Goal: Task Accomplishment & Management: Manage account settings

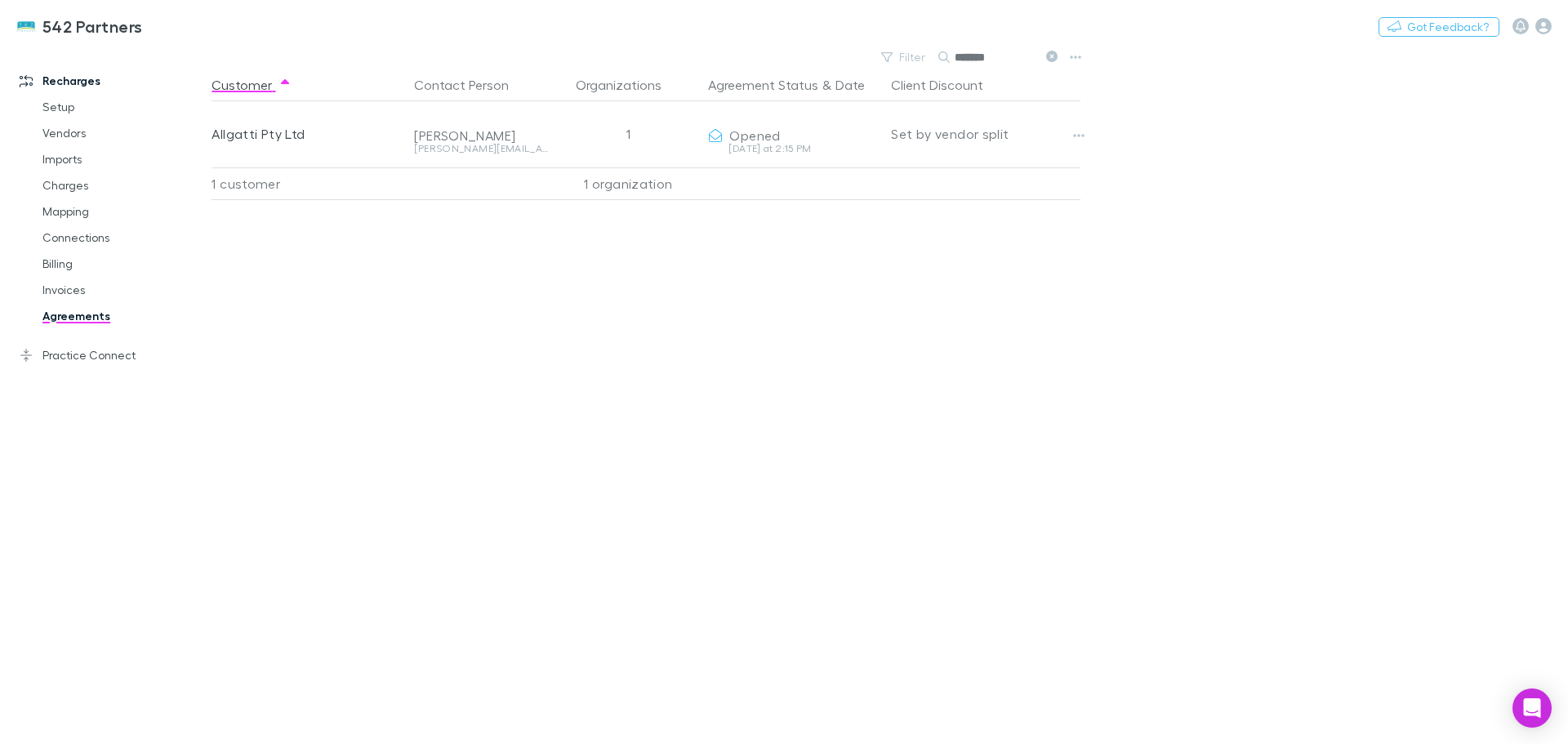
click at [1075, 134] on icon "button" at bounding box center [1079, 136] width 12 height 13
click at [993, 252] on p "Open contact in Xero" at bounding box center [977, 257] width 198 height 20
drag, startPoint x: 1227, startPoint y: 264, endPoint x: 916, endPoint y: 130, distance: 338.6
click at [1227, 263] on main "Filter Search ******* Customer Contact Person Organizations Agreement Status & …" at bounding box center [889, 395] width 1357 height 699
click at [1078, 138] on icon "button" at bounding box center [1079, 136] width 12 height 13
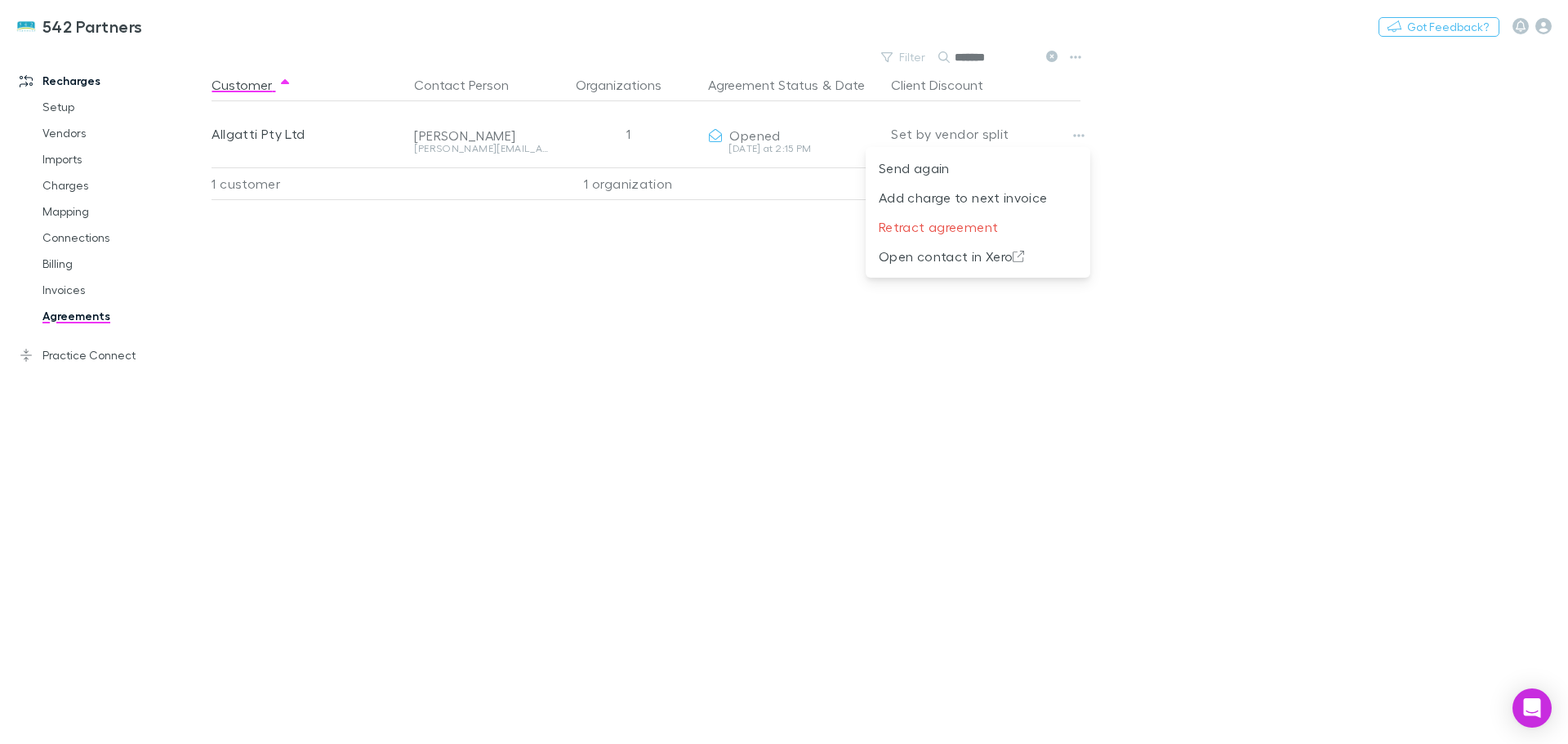
drag, startPoint x: 1148, startPoint y: 286, endPoint x: 1104, endPoint y: 131, distance: 161.1
click at [1151, 275] on div at bounding box center [784, 372] width 1568 height 744
click at [1076, 56] on icon "button" at bounding box center [1075, 58] width 12 height 13
click at [73, 215] on div at bounding box center [784, 372] width 1568 height 744
click at [69, 214] on link "Mapping" at bounding box center [123, 212] width 194 height 26
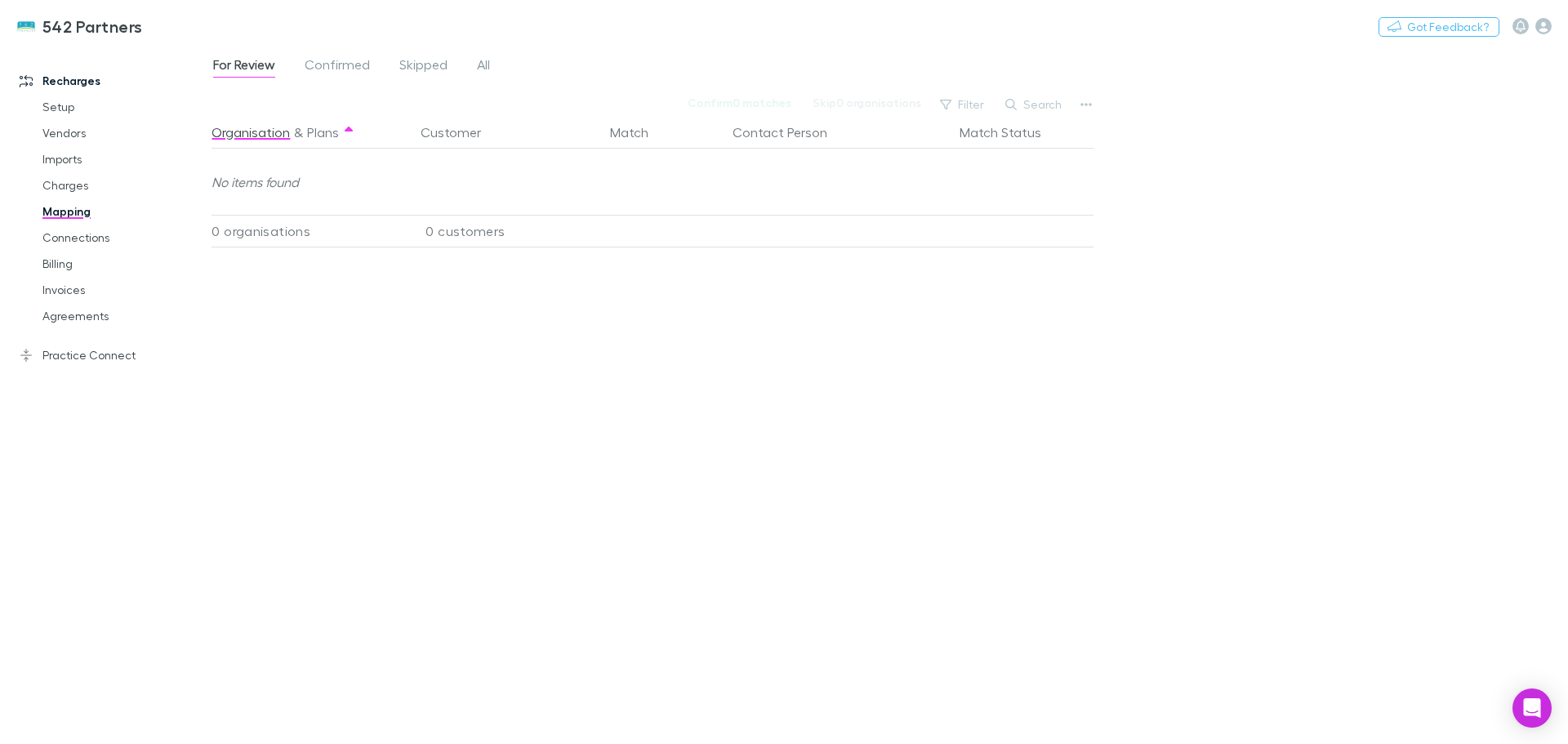
click at [1093, 100] on button "button" at bounding box center [1086, 105] width 23 height 23
click at [969, 264] on p "Re-sync contacts" at bounding box center [985, 260] width 198 height 20
click at [83, 319] on link "Agreements" at bounding box center [123, 316] width 194 height 26
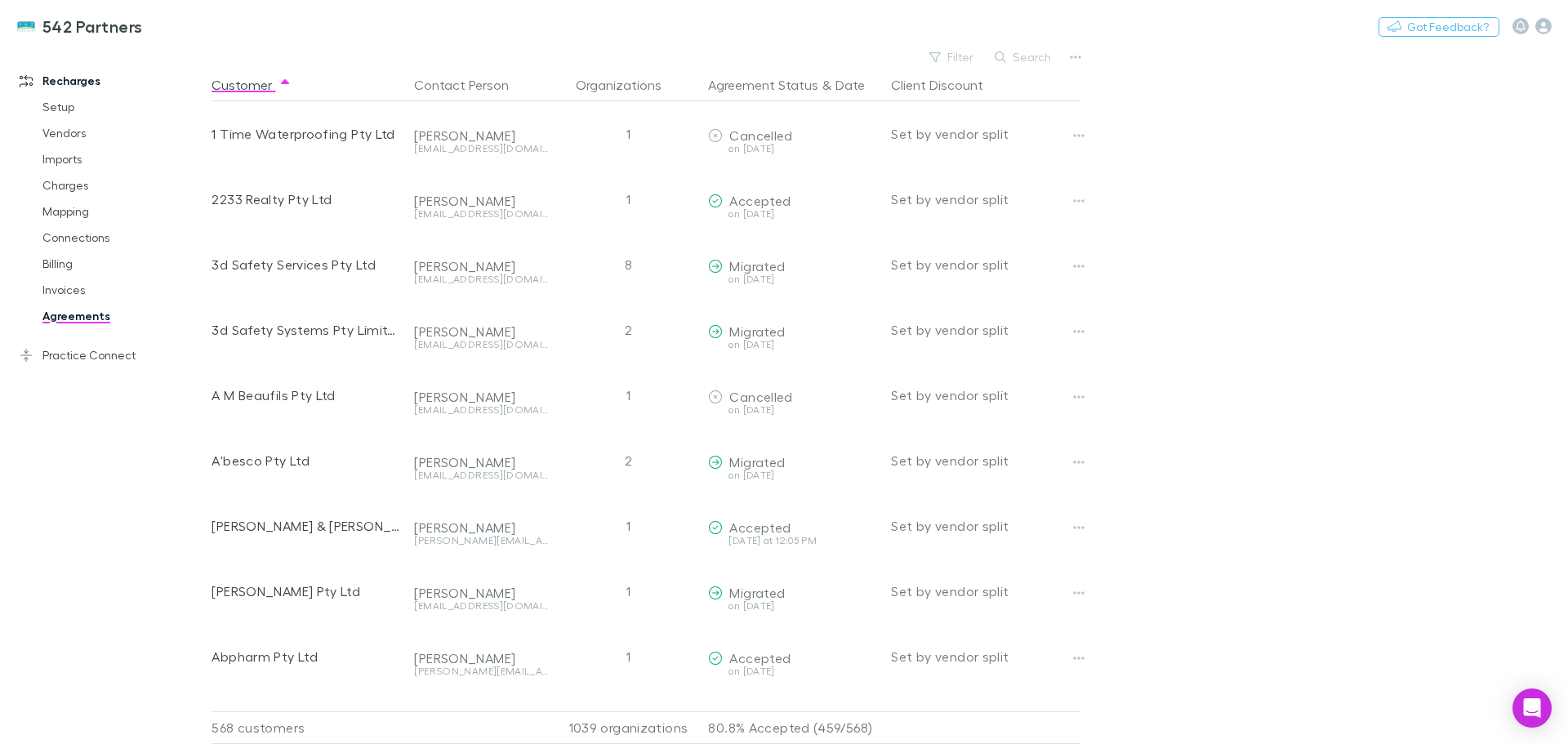
click at [1017, 53] on button "Search" at bounding box center [1023, 58] width 74 height 20
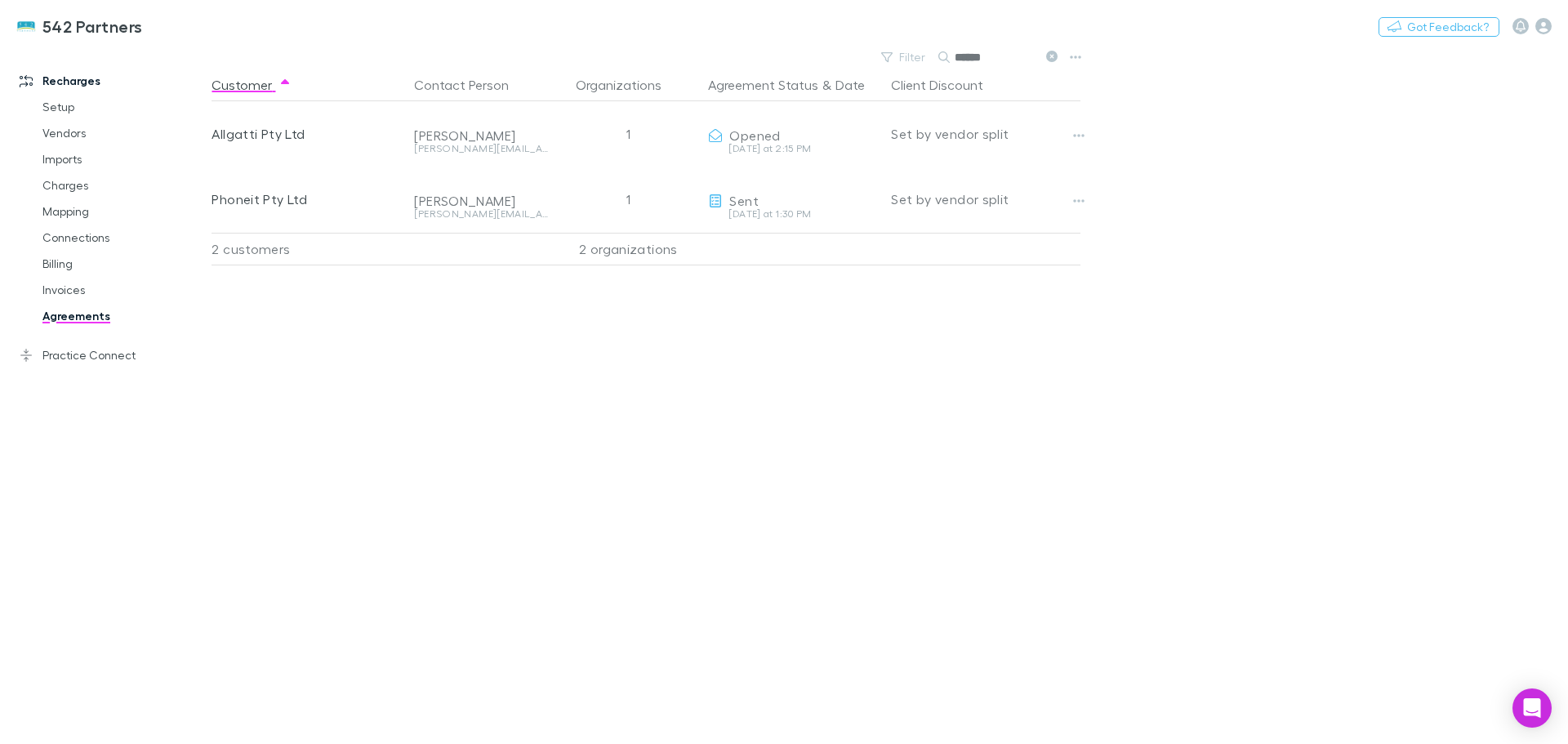
type input "******"
click at [1076, 142] on icon "button" at bounding box center [1079, 136] width 12 height 13
click at [1228, 245] on div at bounding box center [784, 372] width 1568 height 744
click at [1080, 130] on icon "button" at bounding box center [1079, 136] width 12 height 13
click at [934, 167] on p "Send again" at bounding box center [977, 169] width 198 height 20
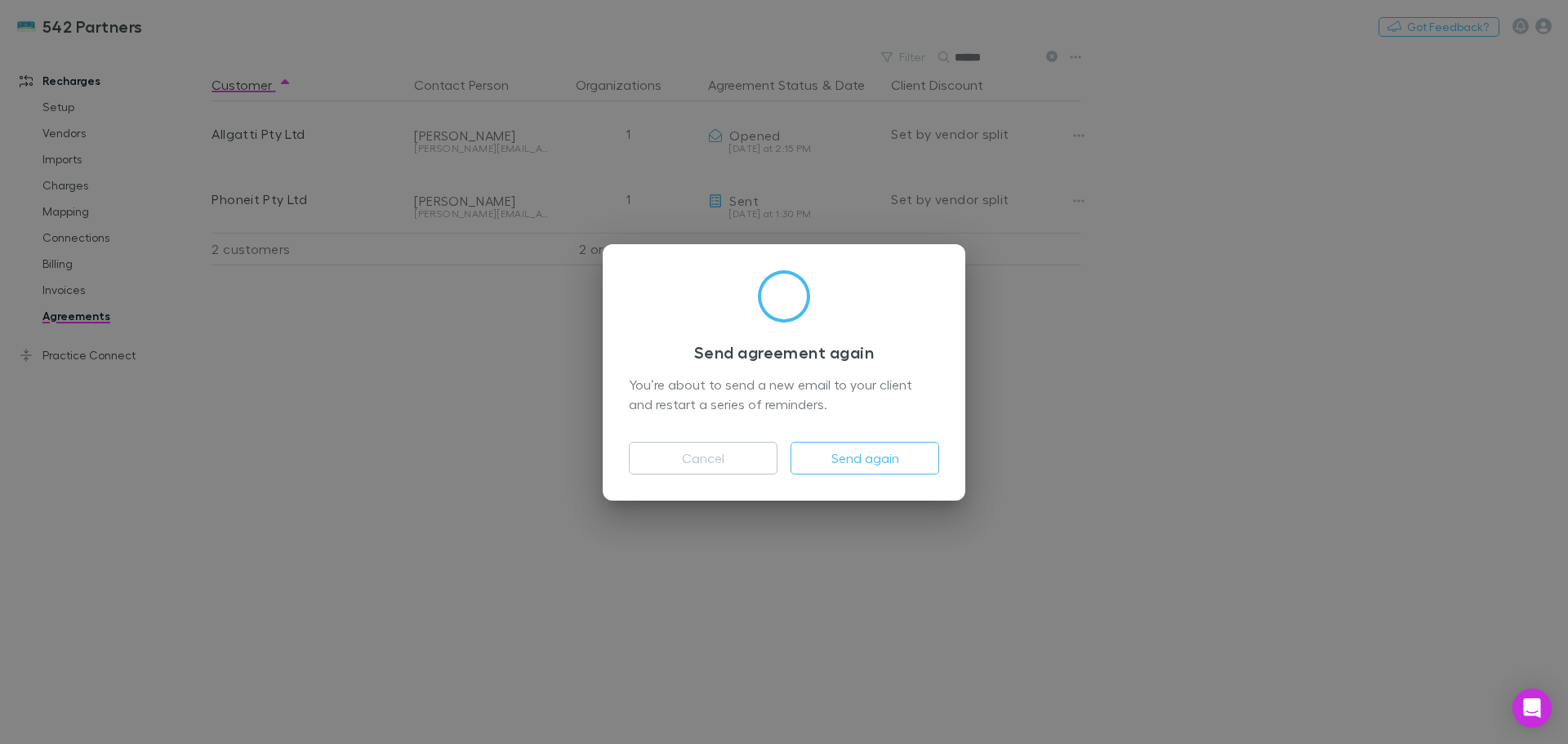
click at [863, 464] on button "Send again" at bounding box center [865, 458] width 149 height 33
